Goal: Book appointment/travel/reservation

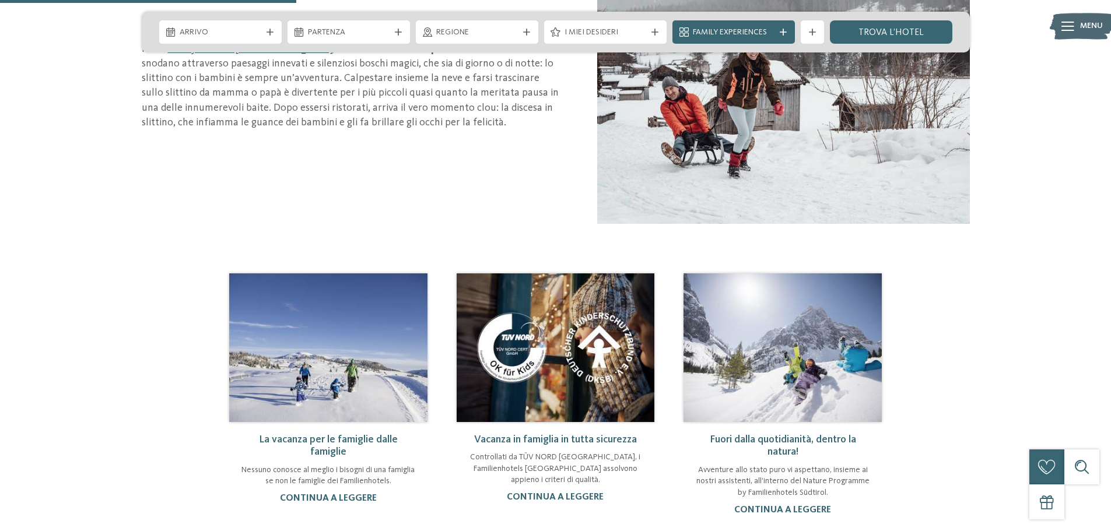
scroll to position [525, 0]
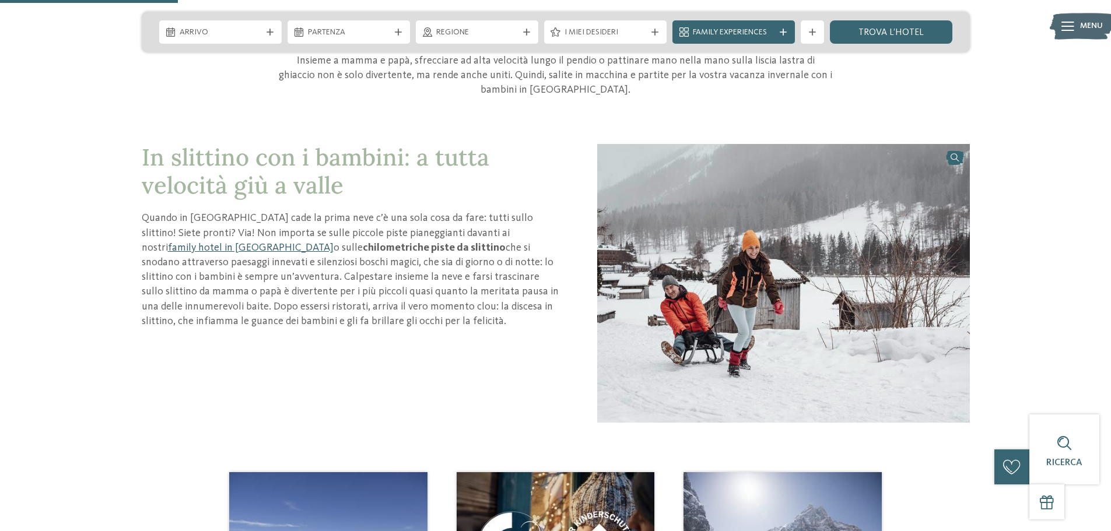
click at [334, 243] on link "family hotel in [GEOGRAPHIC_DATA]" at bounding box center [251, 248] width 166 height 10
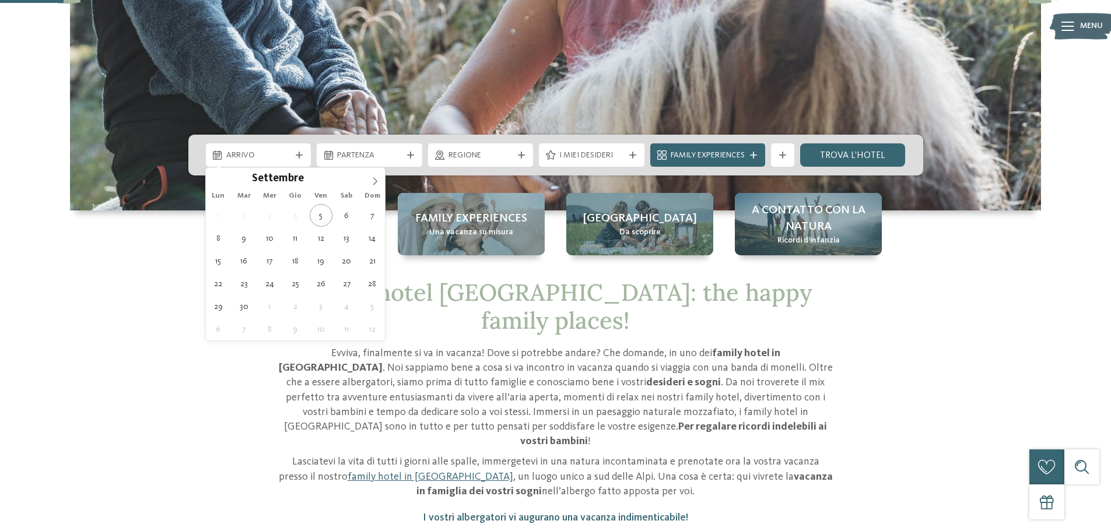
click at [288, 157] on span "Arrivo" at bounding box center [258, 156] width 65 height 12
click at [376, 182] on icon at bounding box center [375, 181] width 8 height 8
type input "****"
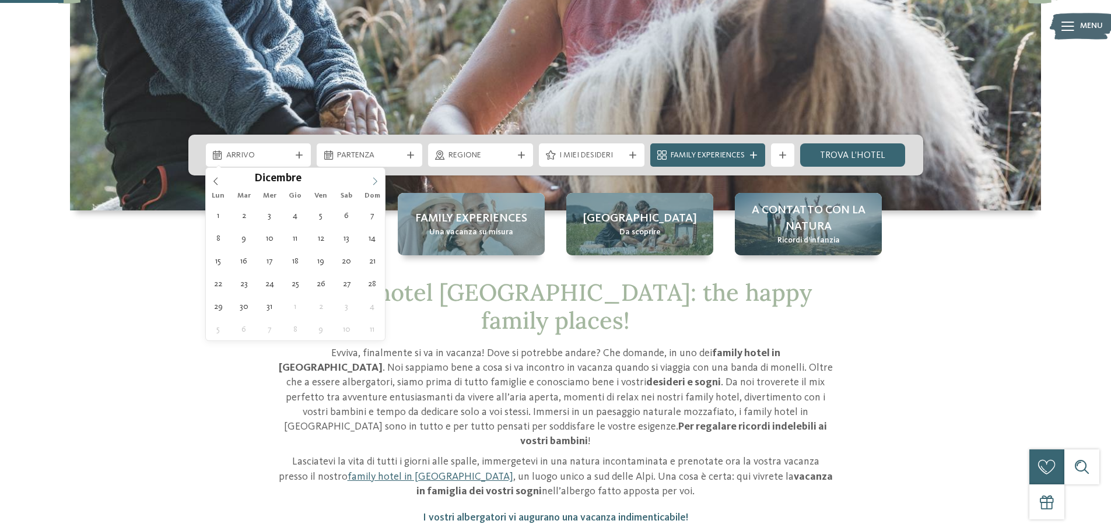
click at [376, 182] on icon at bounding box center [375, 181] width 8 height 8
click at [376, 181] on icon at bounding box center [375, 181] width 8 height 8
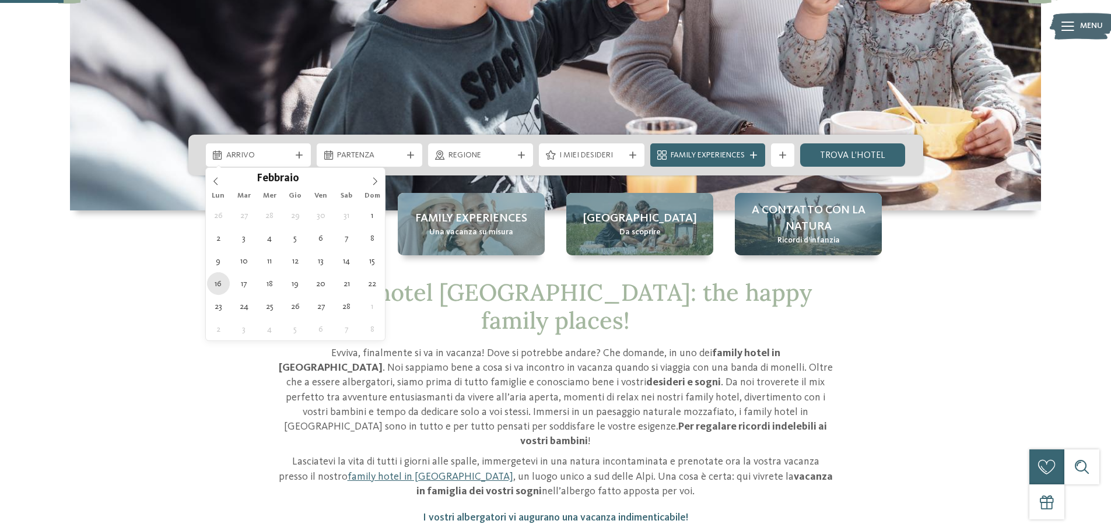
type div "16.02.2026"
type input "****"
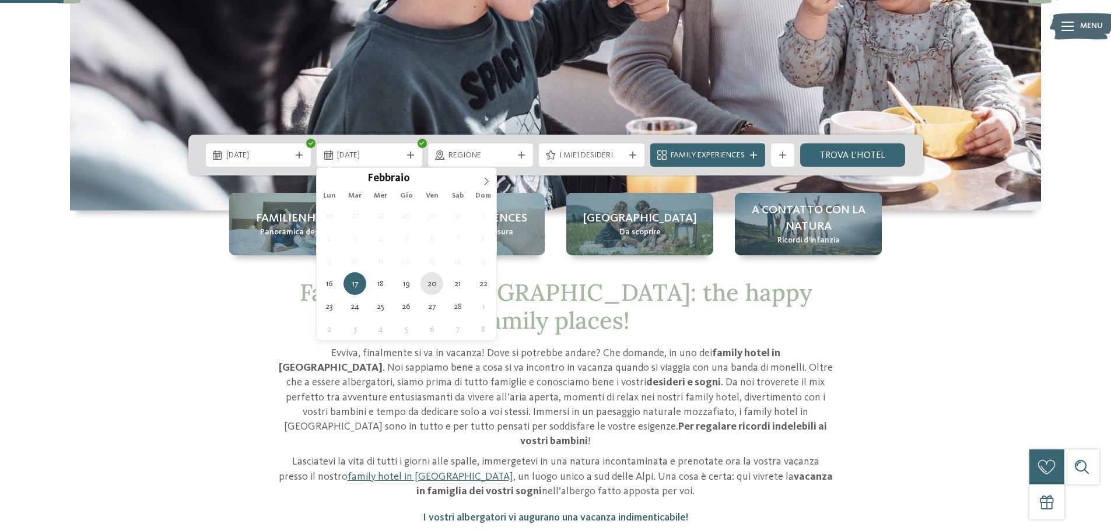
type div "20.02.2026"
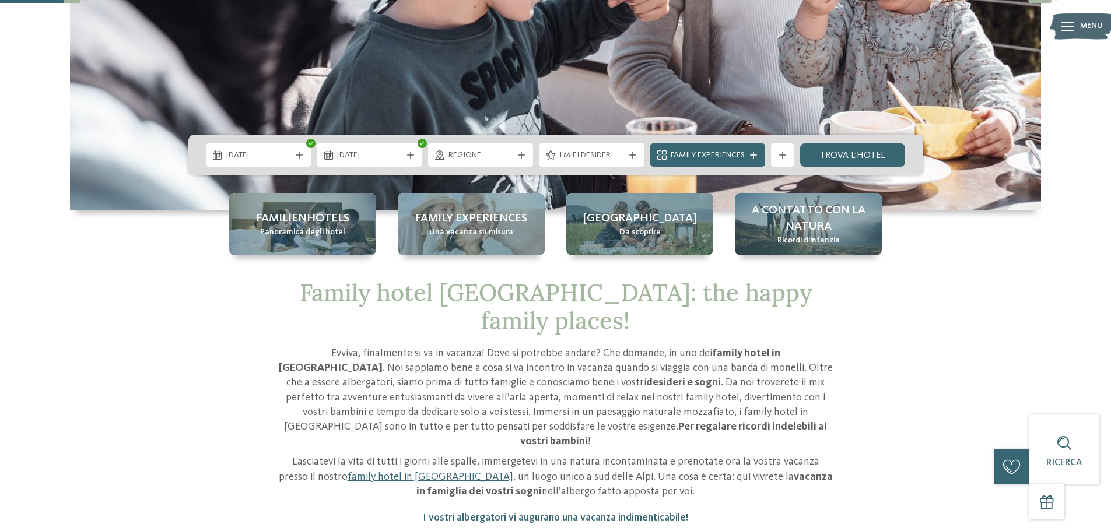
click at [475, 153] on span "Regione" at bounding box center [480, 156] width 65 height 12
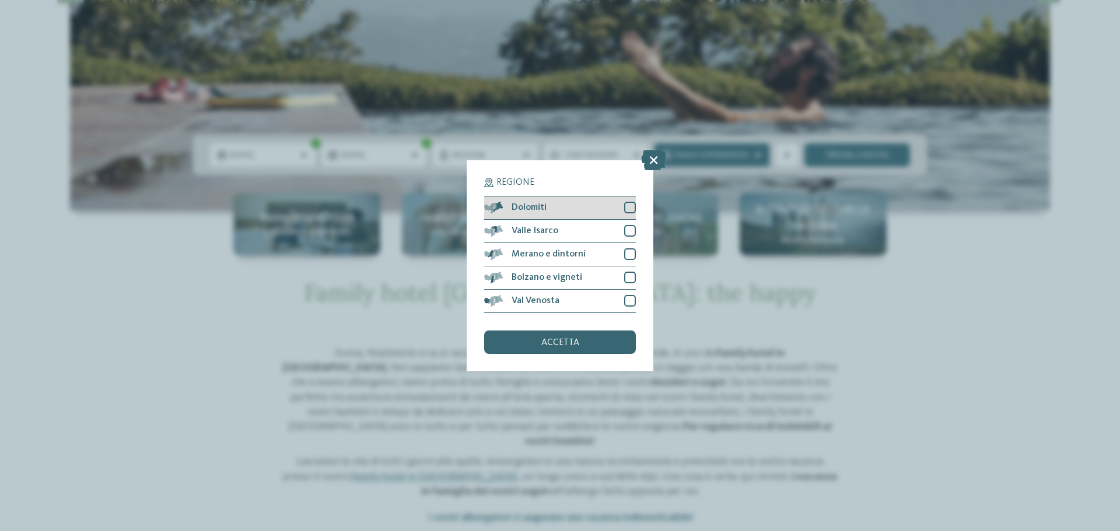
click at [627, 205] on div at bounding box center [630, 208] width 12 height 12
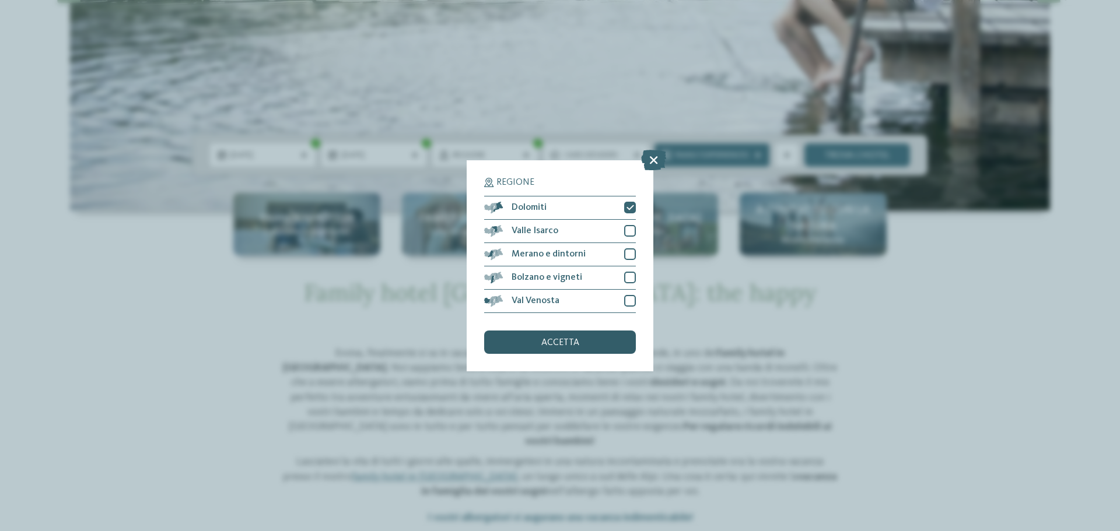
click at [562, 339] on span "accetta" at bounding box center [560, 342] width 38 height 9
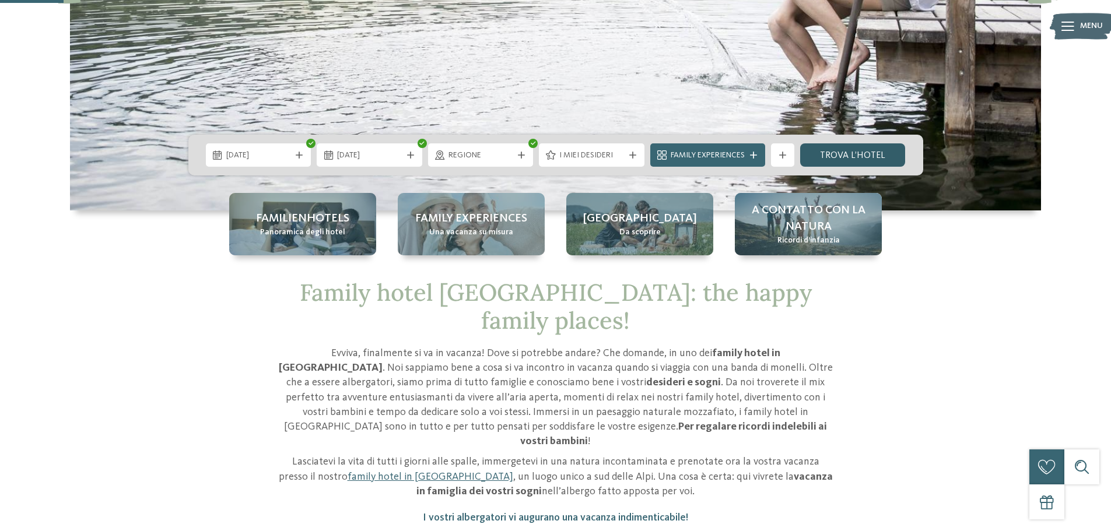
click at [884, 151] on link "trova l’hotel" at bounding box center [853, 154] width 106 height 23
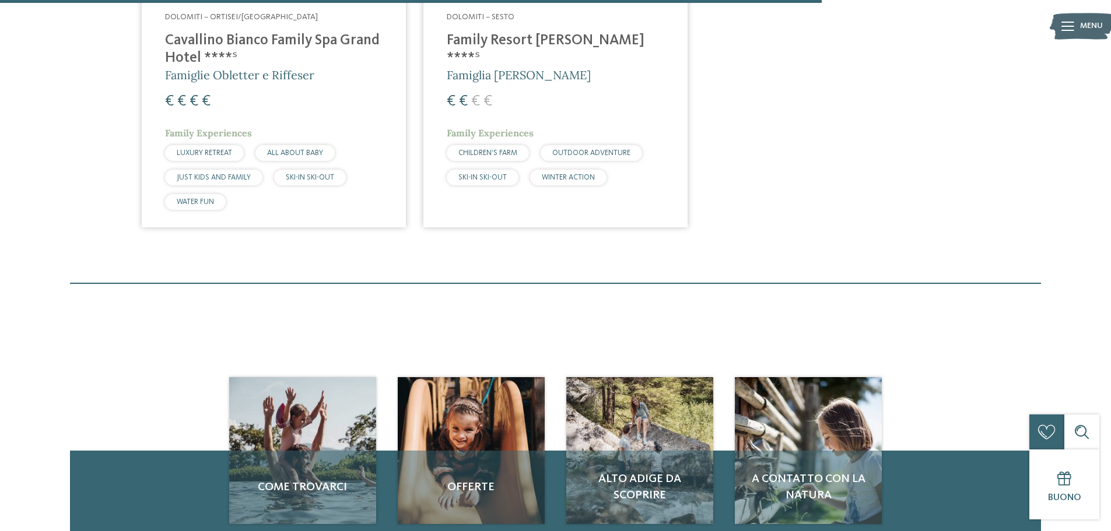
scroll to position [1549, 0]
